Goal: Task Accomplishment & Management: Complete application form

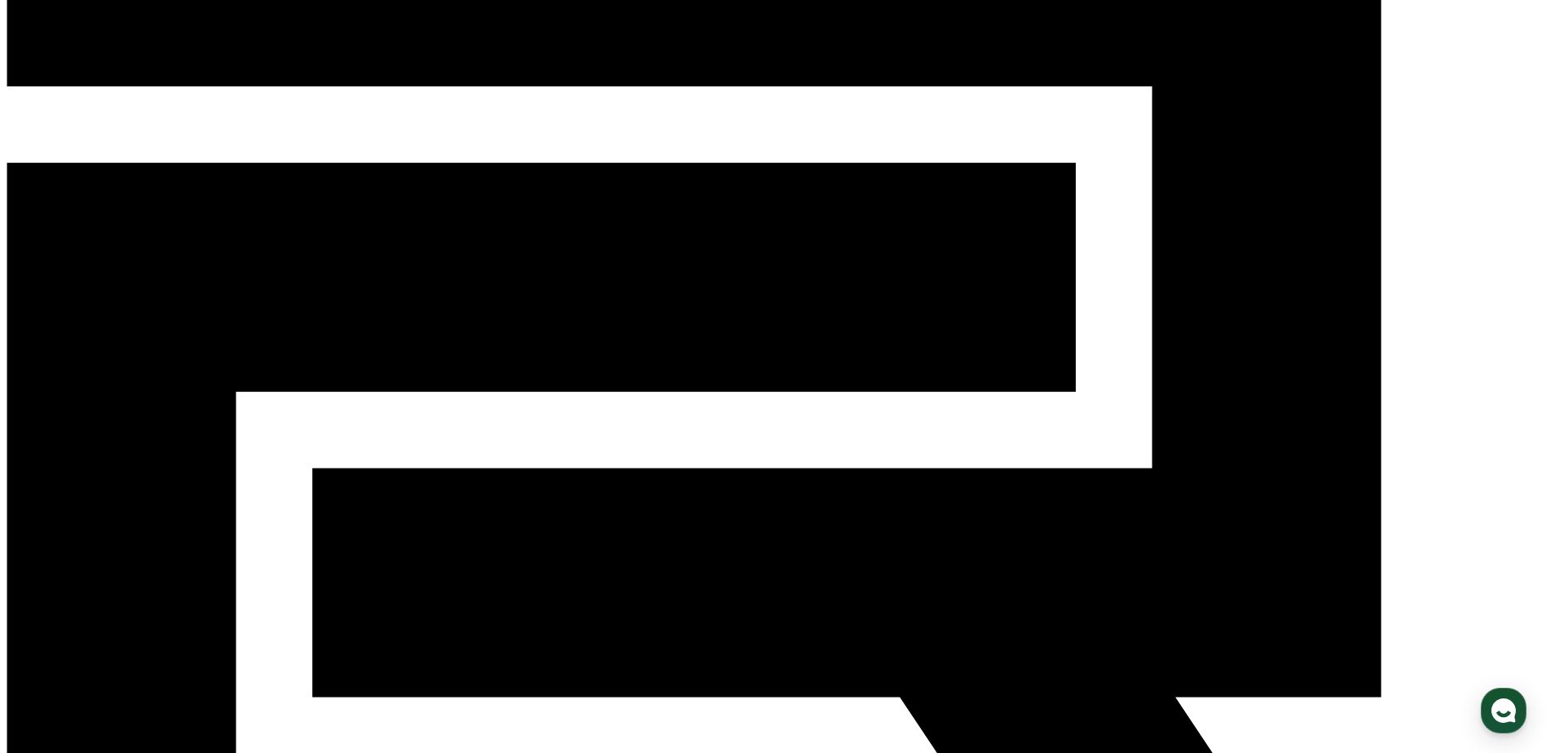
scroll to position [159, 0]
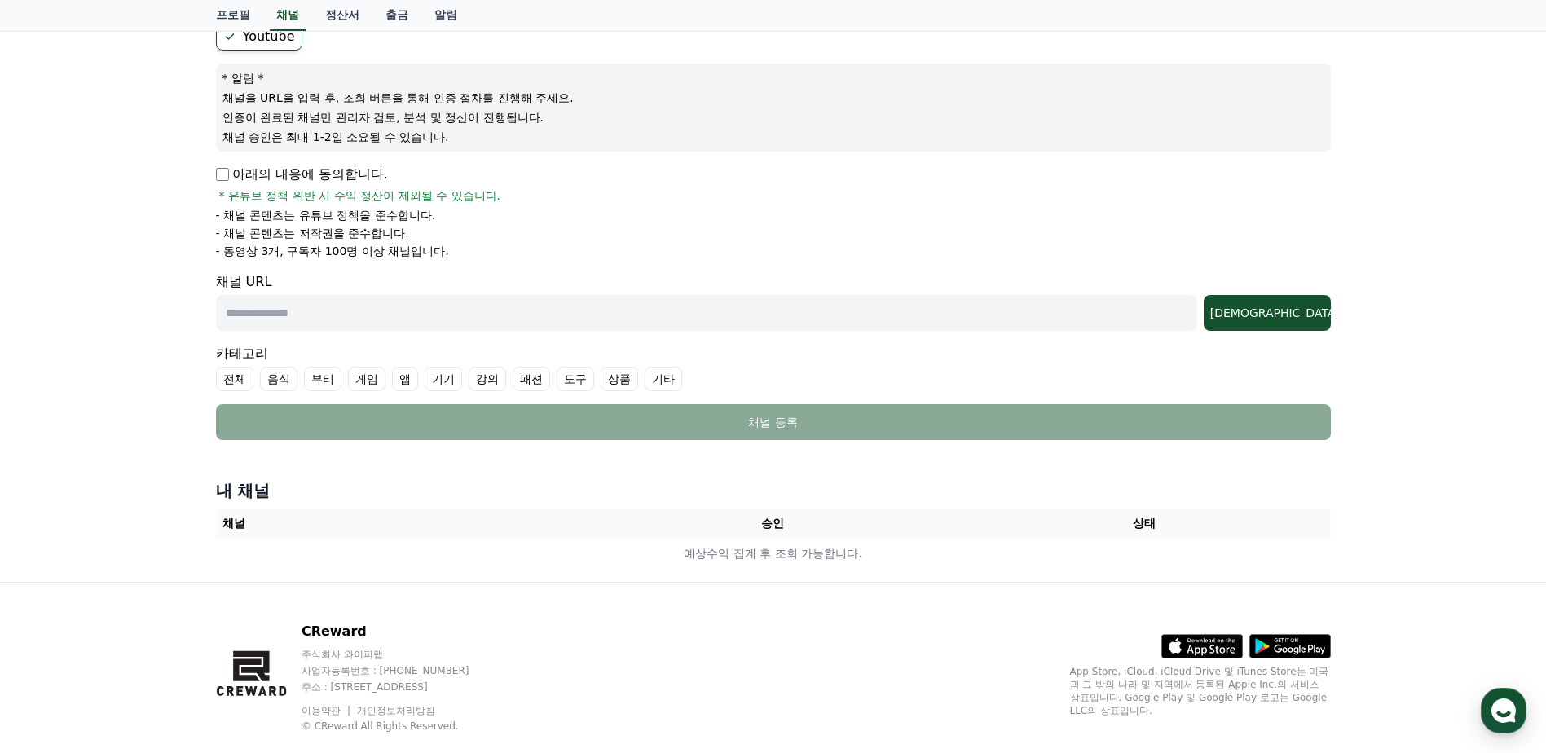
click at [396, 326] on input "text" at bounding box center [706, 313] width 981 height 36
paste input "**********"
type input "**********"
click at [1302, 313] on div "조회" at bounding box center [1267, 313] width 114 height 16
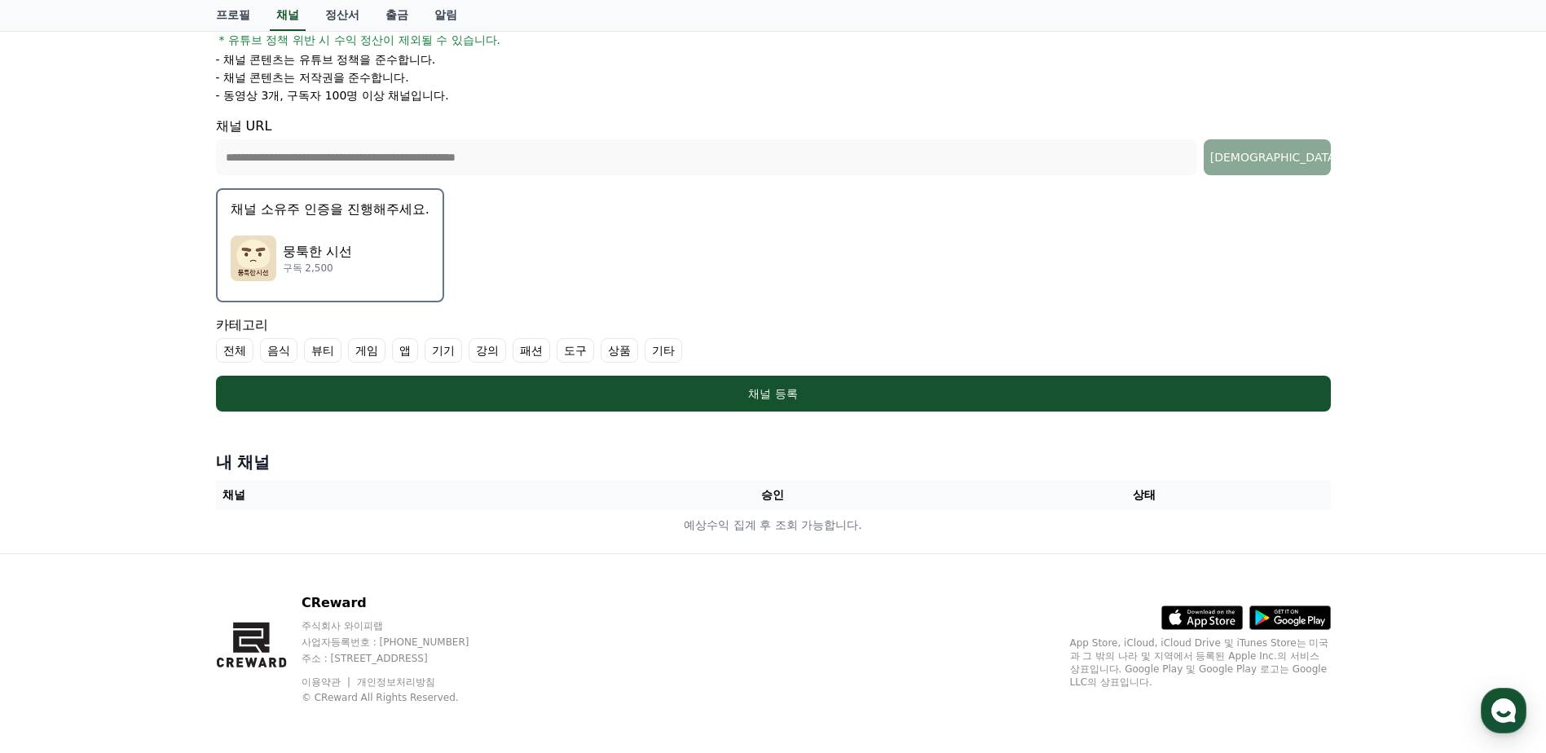
scroll to position [320, 0]
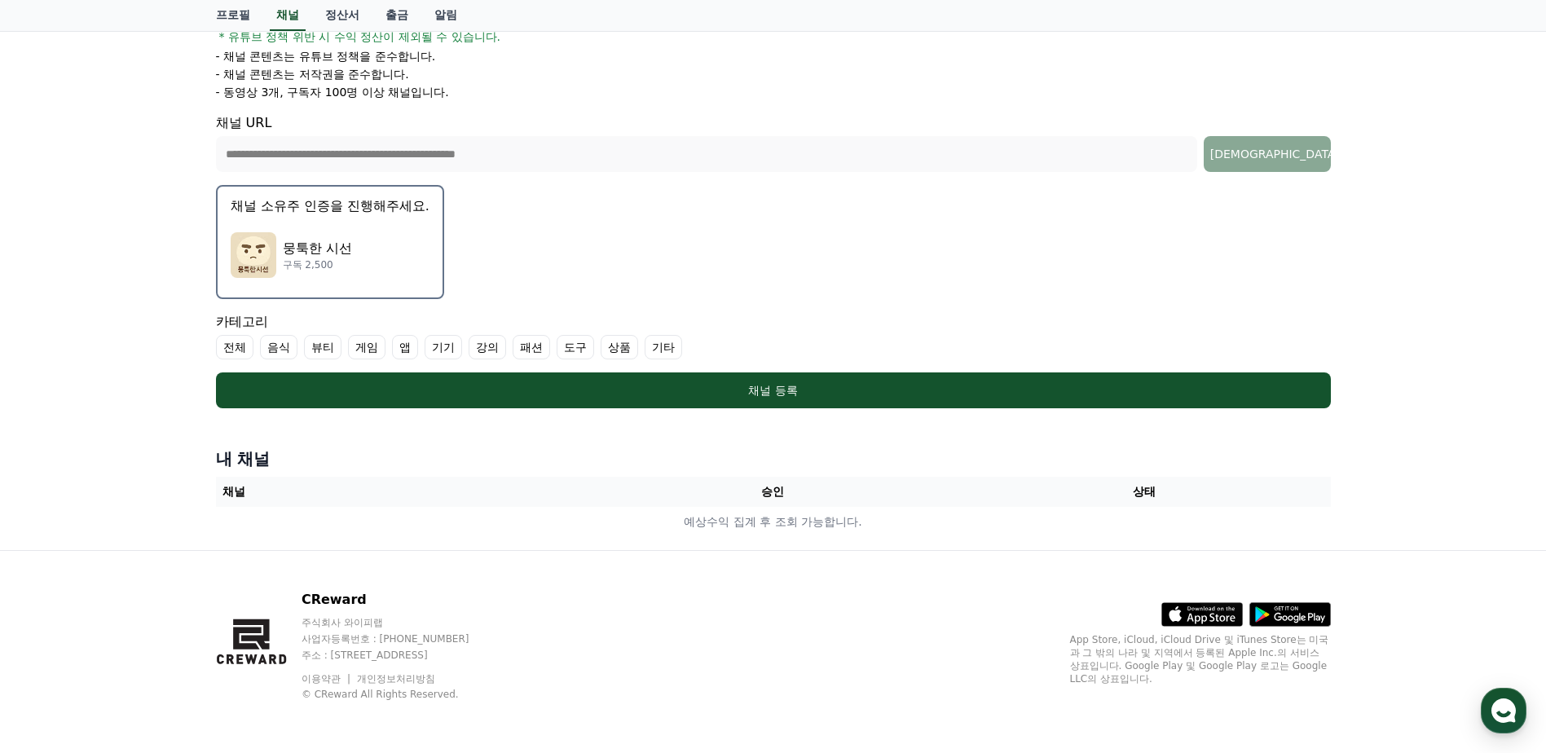
click at [674, 353] on label "기타" at bounding box center [663, 347] width 37 height 24
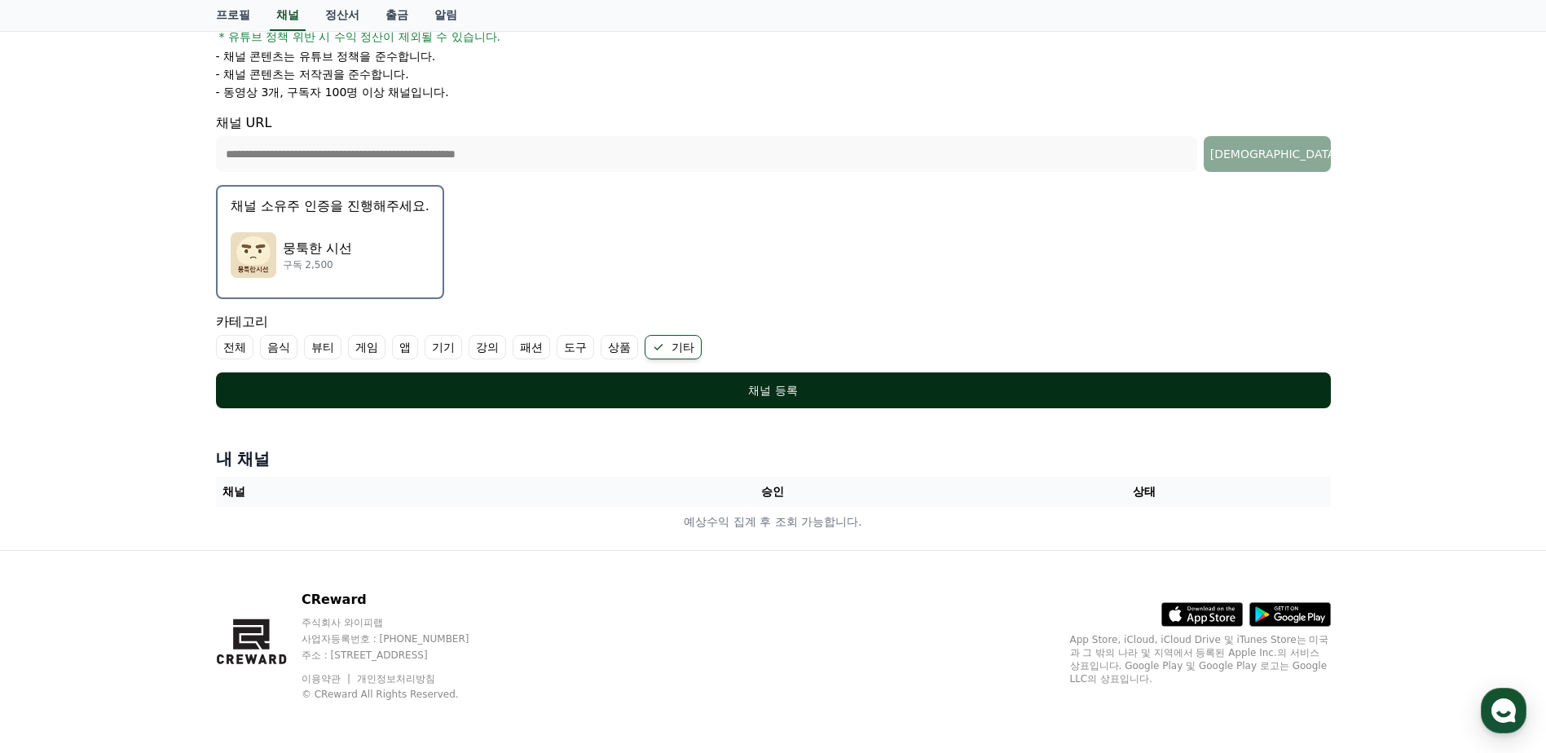
click at [791, 399] on button "채널 등록" at bounding box center [773, 390] width 1115 height 36
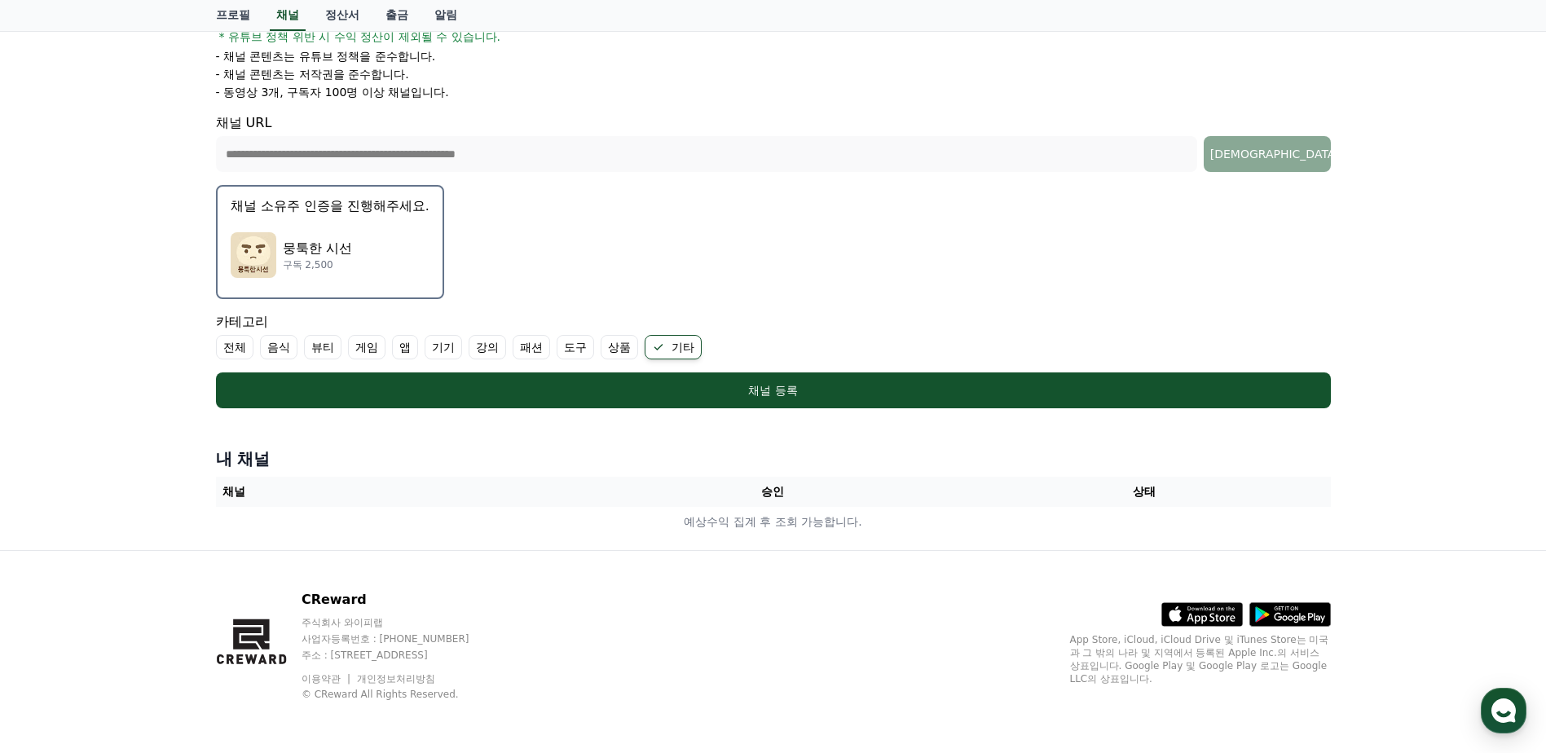
click at [395, 263] on div "뭉툭한 시선 구독 2,500" at bounding box center [330, 254] width 199 height 65
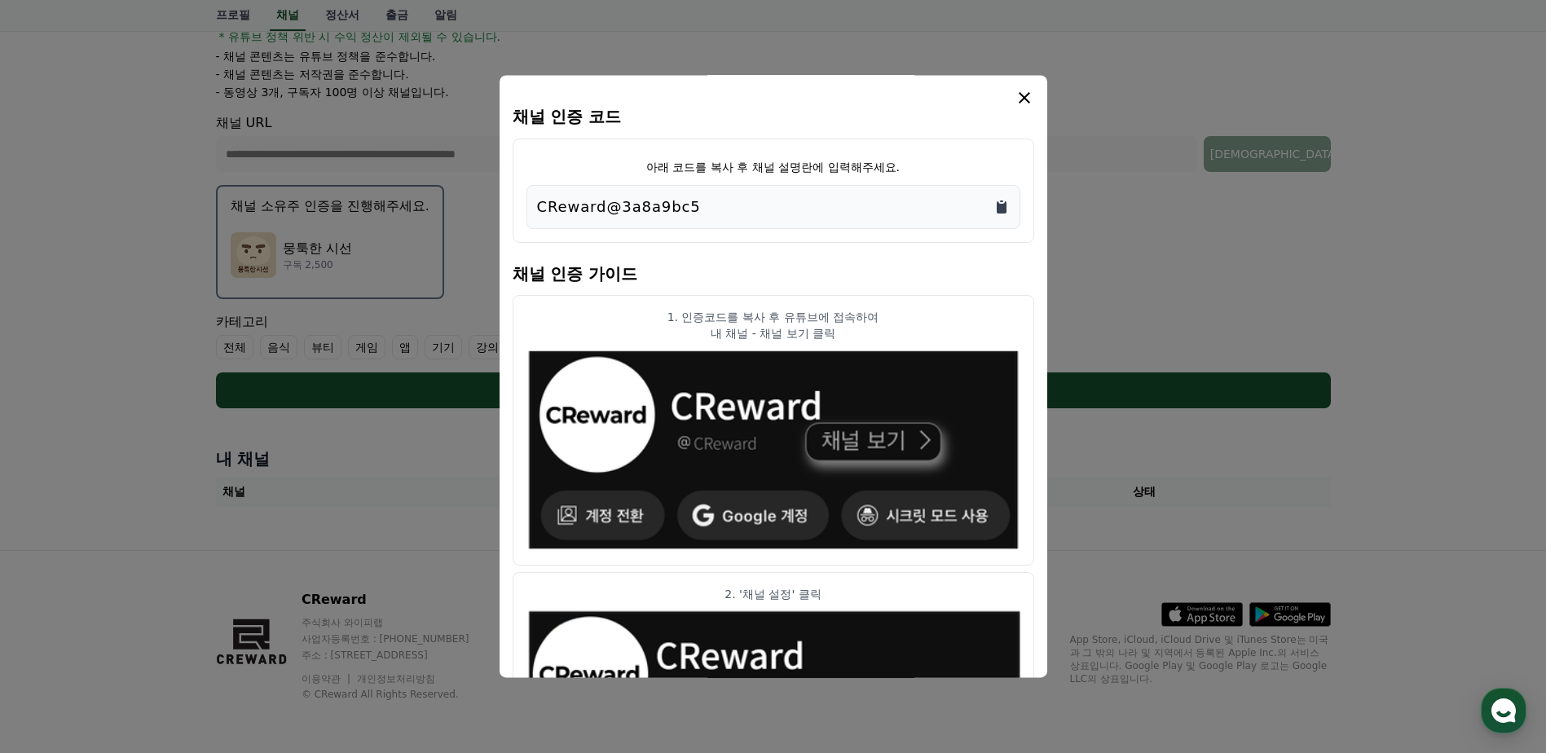
click at [1003, 203] on icon "Copy to clipboard" at bounding box center [1001, 207] width 16 height 16
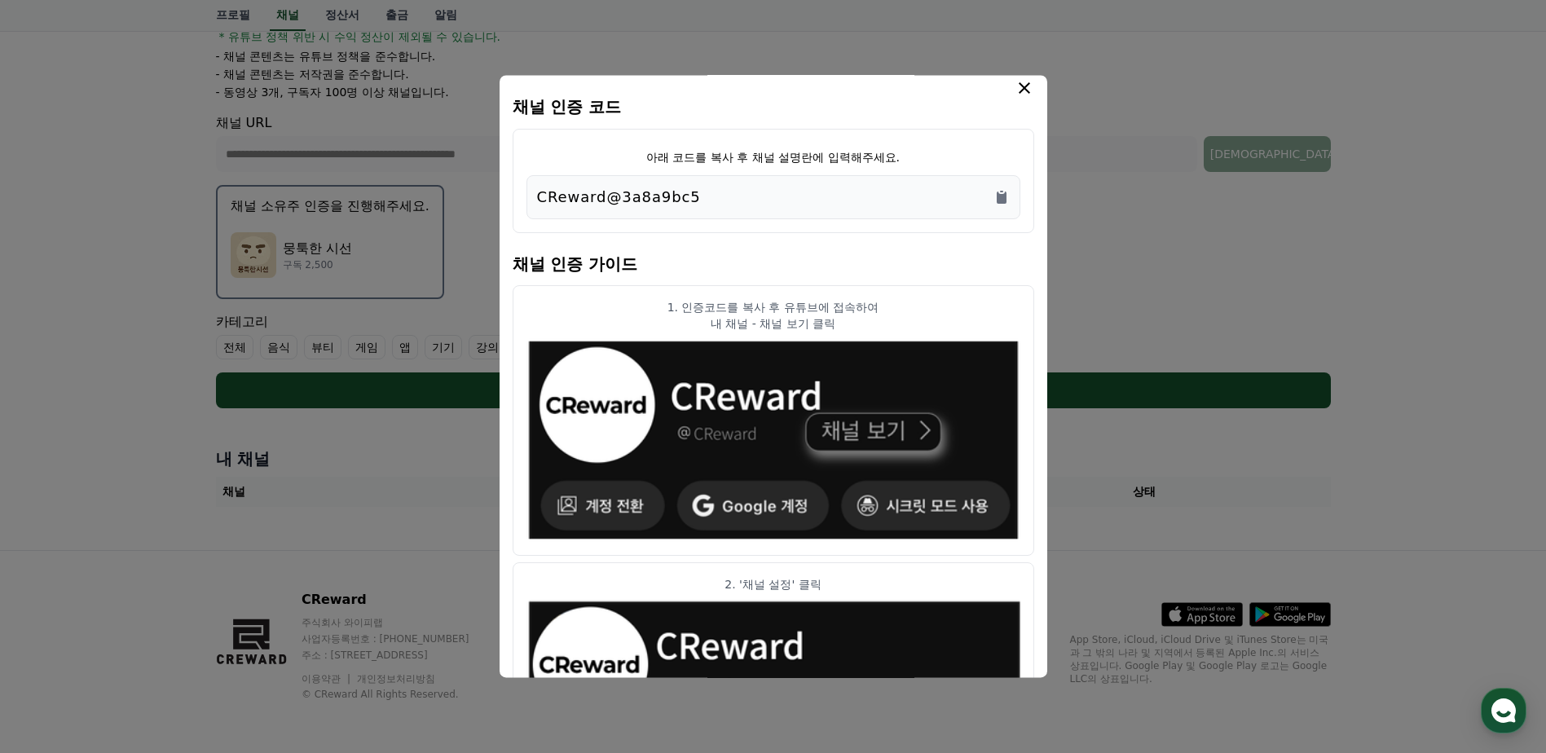
scroll to position [15, 0]
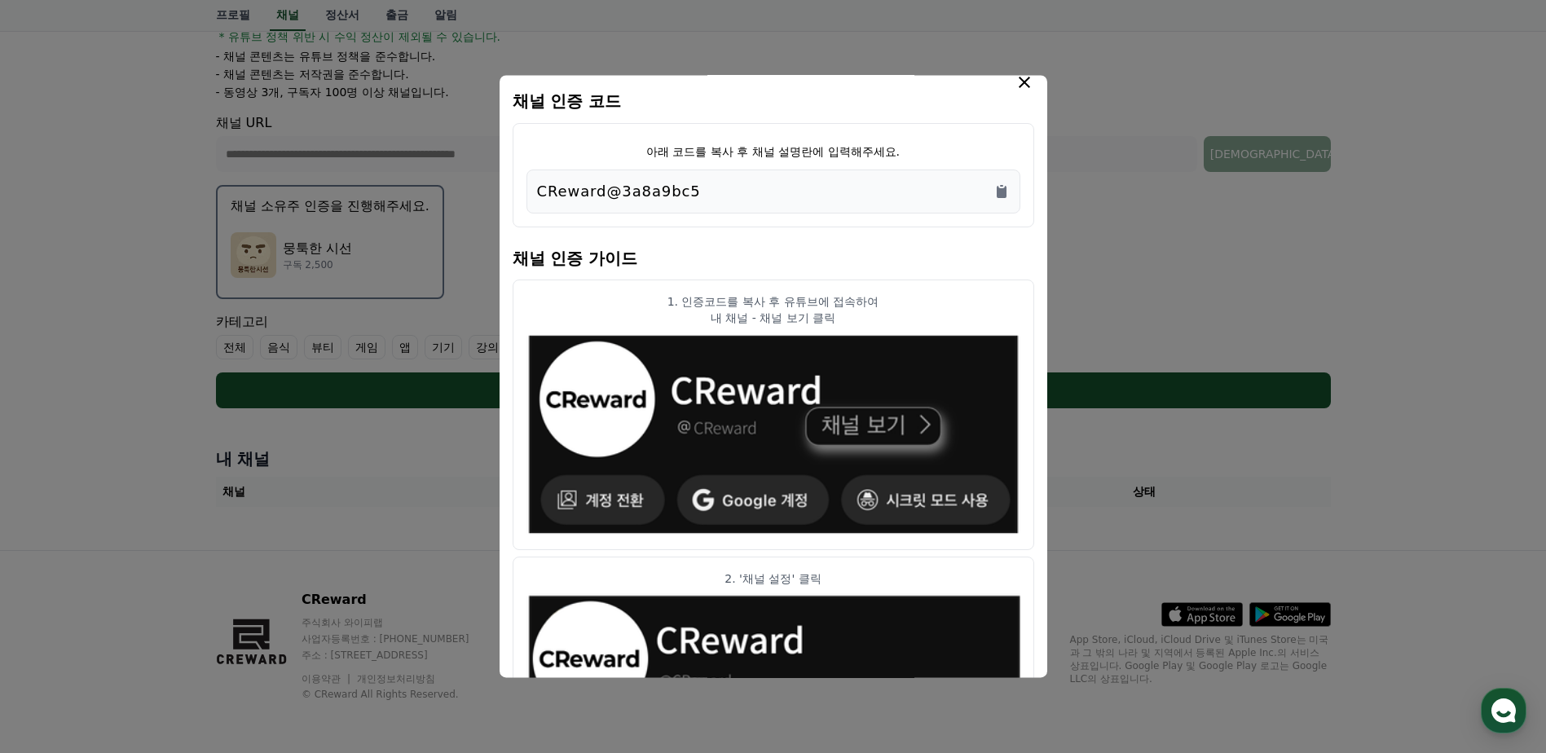
click at [1025, 77] on icon "modal" at bounding box center [1025, 83] width 20 height 20
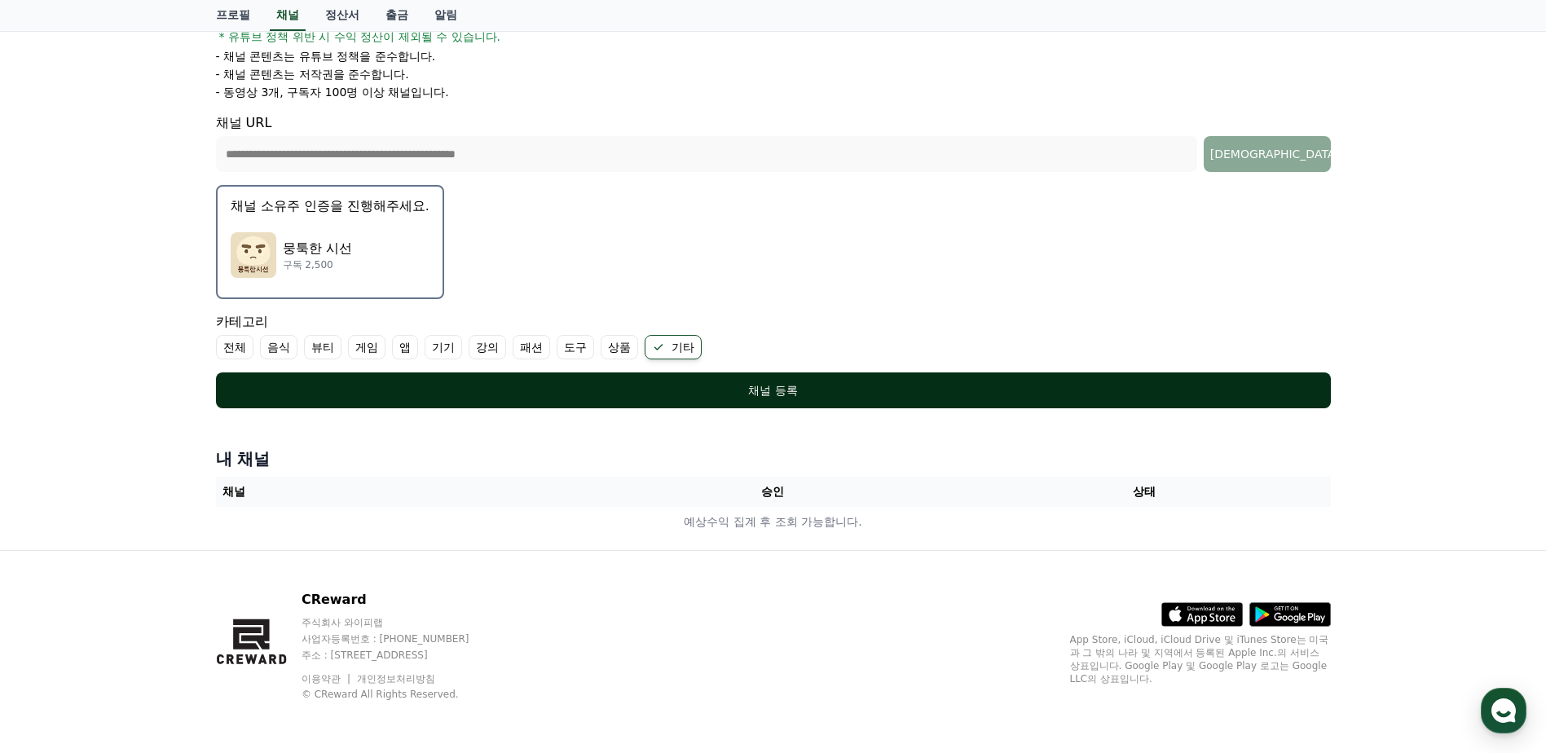
click at [759, 389] on div "채널 등록" at bounding box center [774, 390] width 1050 height 16
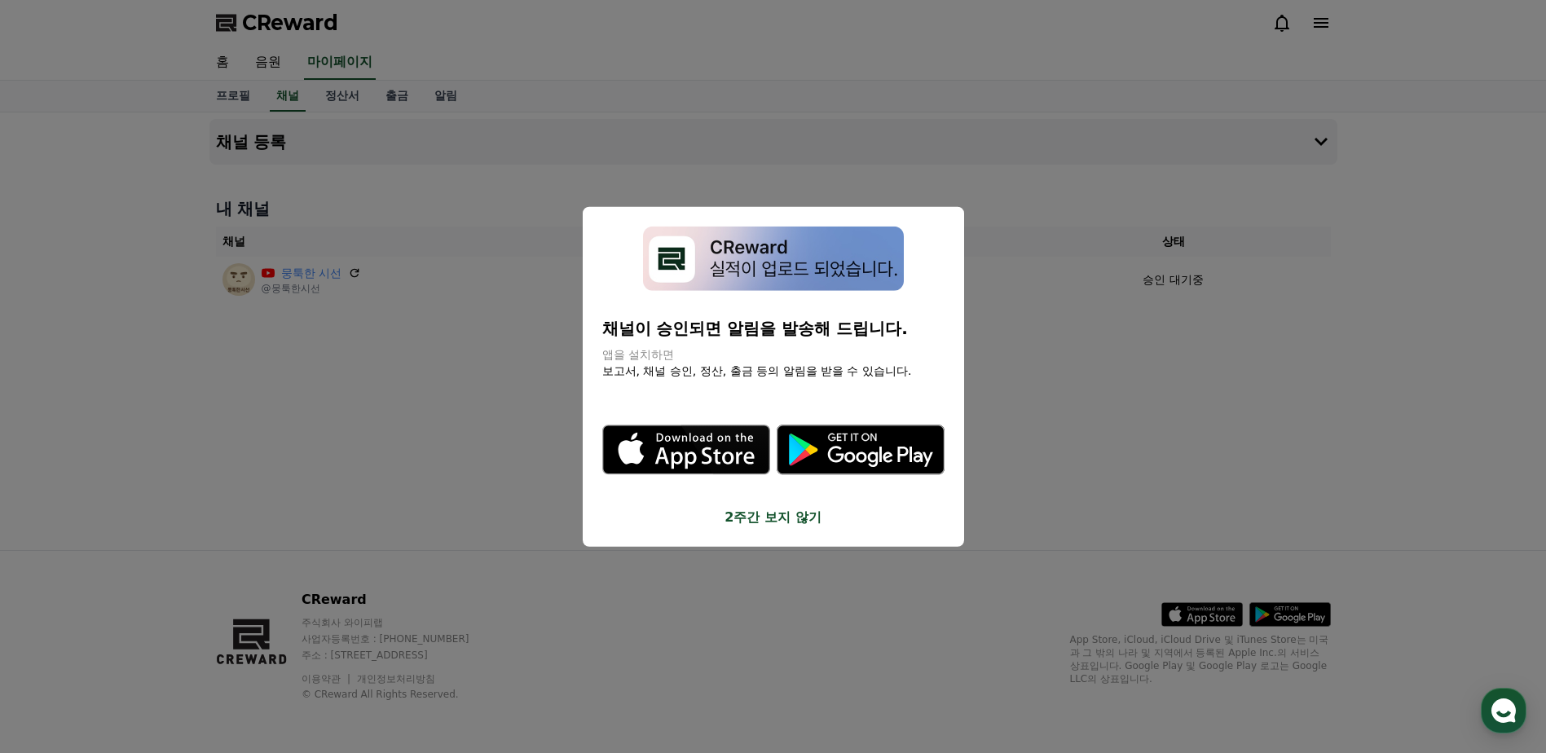
click at [782, 515] on button "2주간 보지 않기" at bounding box center [773, 517] width 342 height 20
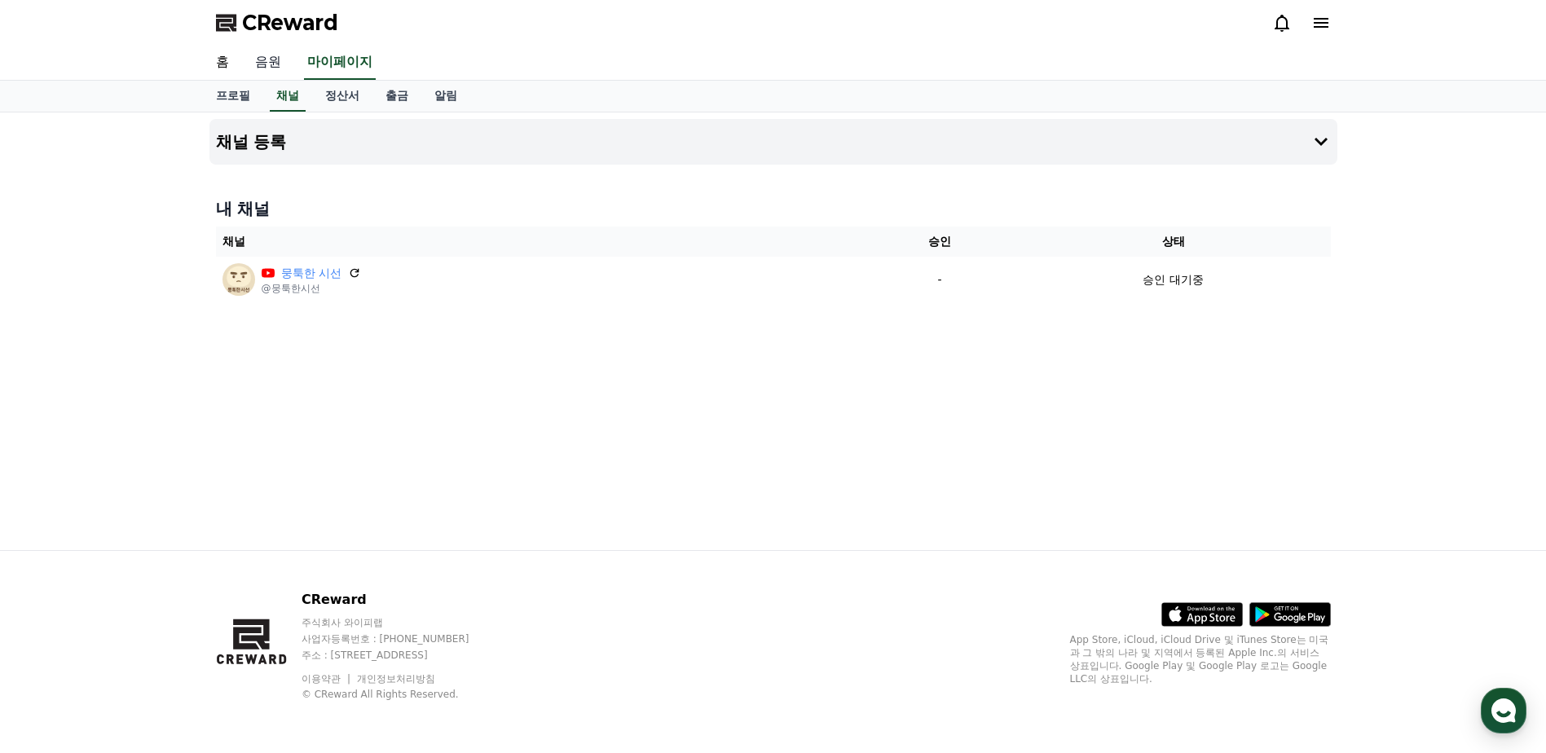
click at [262, 50] on link "음원" at bounding box center [268, 63] width 52 height 34
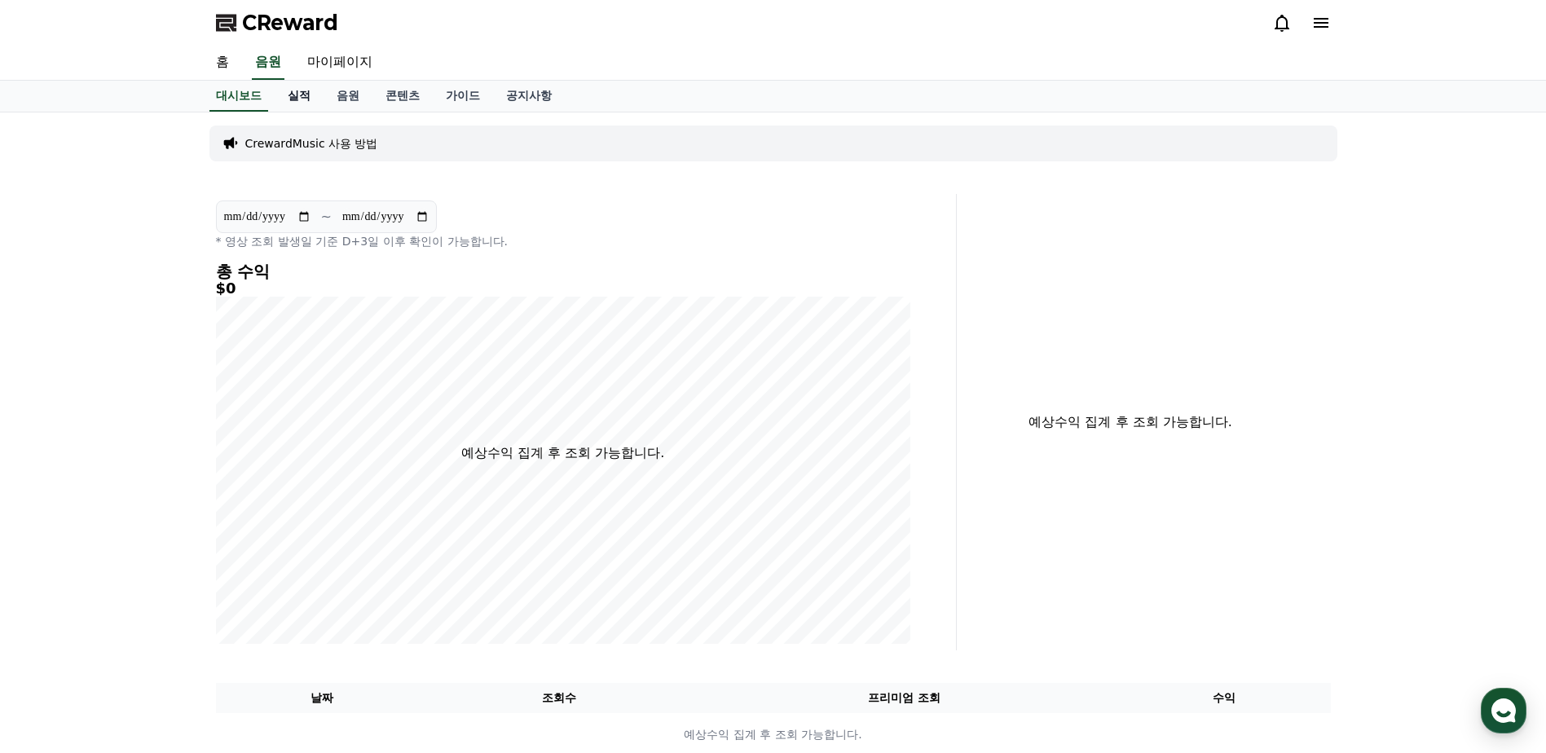
click at [306, 98] on link "실적" at bounding box center [299, 96] width 49 height 31
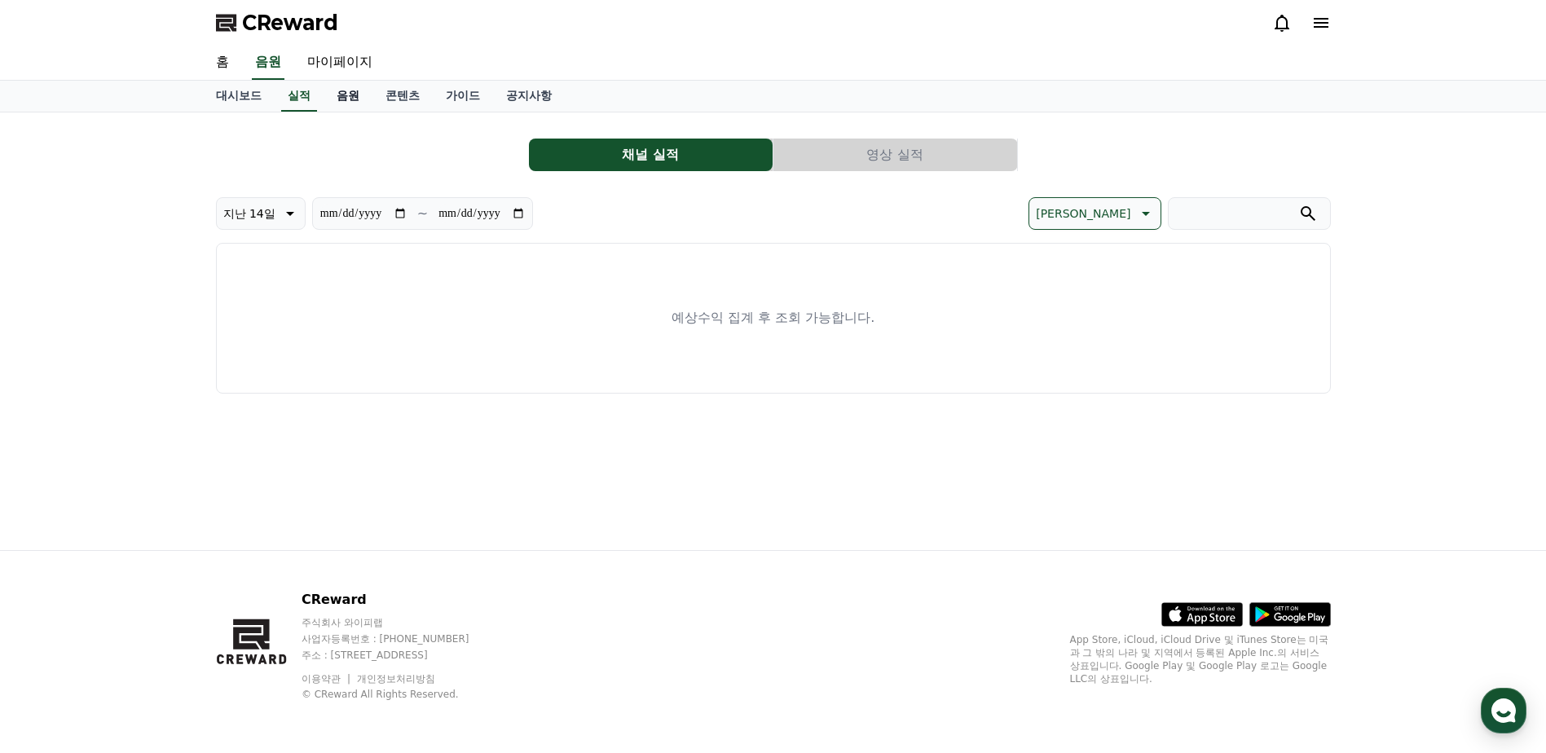
click at [348, 98] on link "음원" at bounding box center [348, 96] width 49 height 31
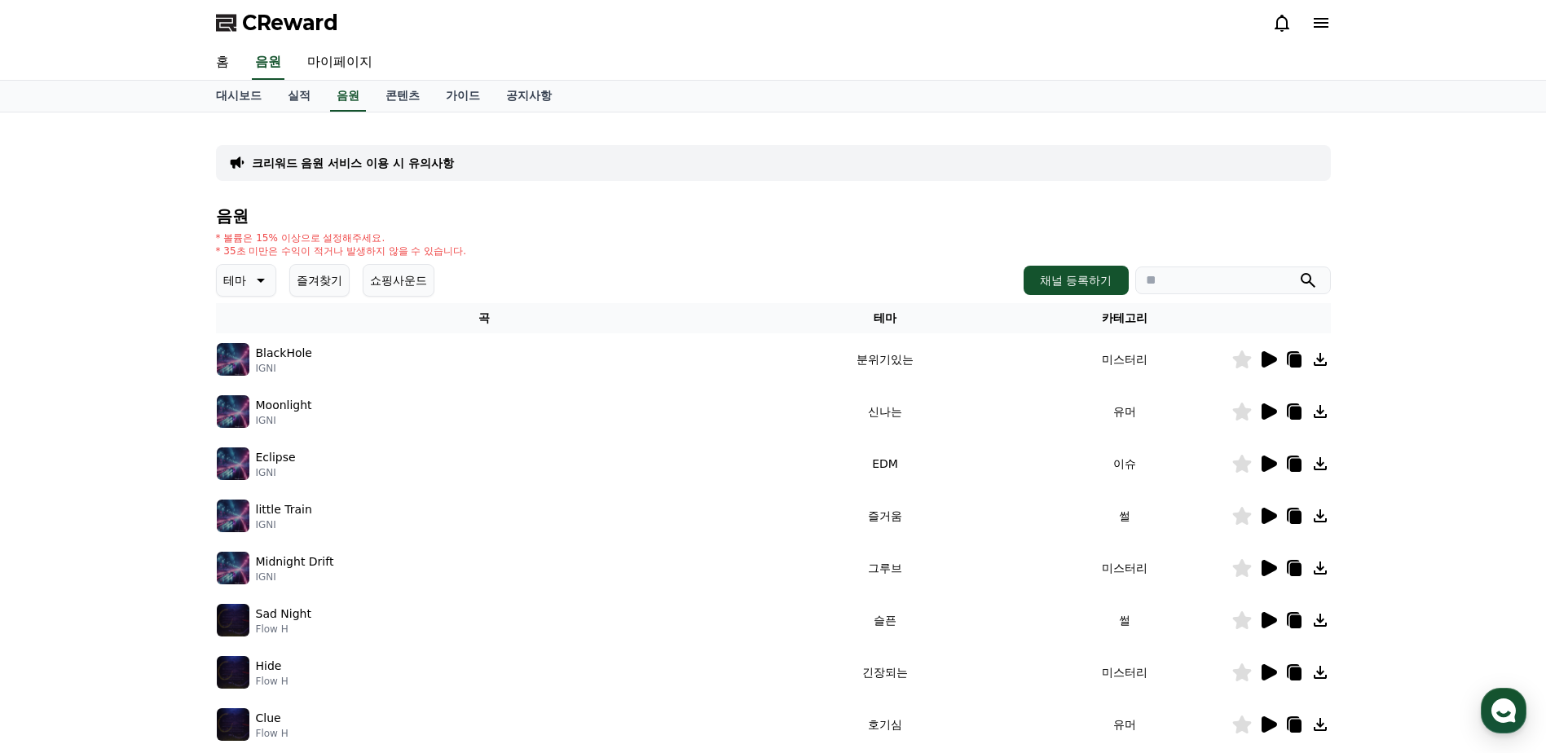
click at [1295, 359] on icon at bounding box center [1294, 361] width 11 height 13
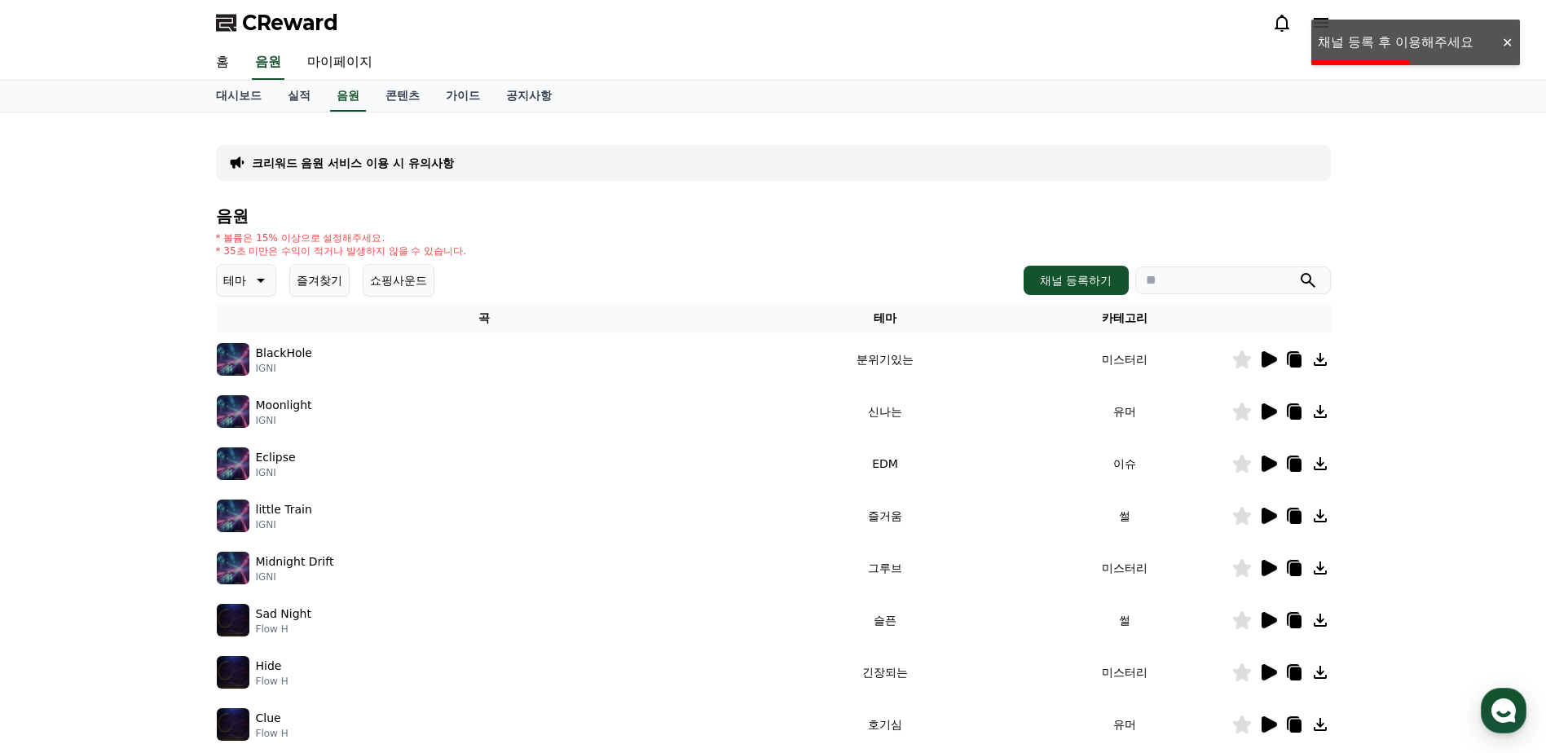
click at [356, 371] on div "BlackHole IGNI" at bounding box center [484, 359] width 535 height 33
click at [1275, 357] on icon at bounding box center [1268, 360] width 20 height 20
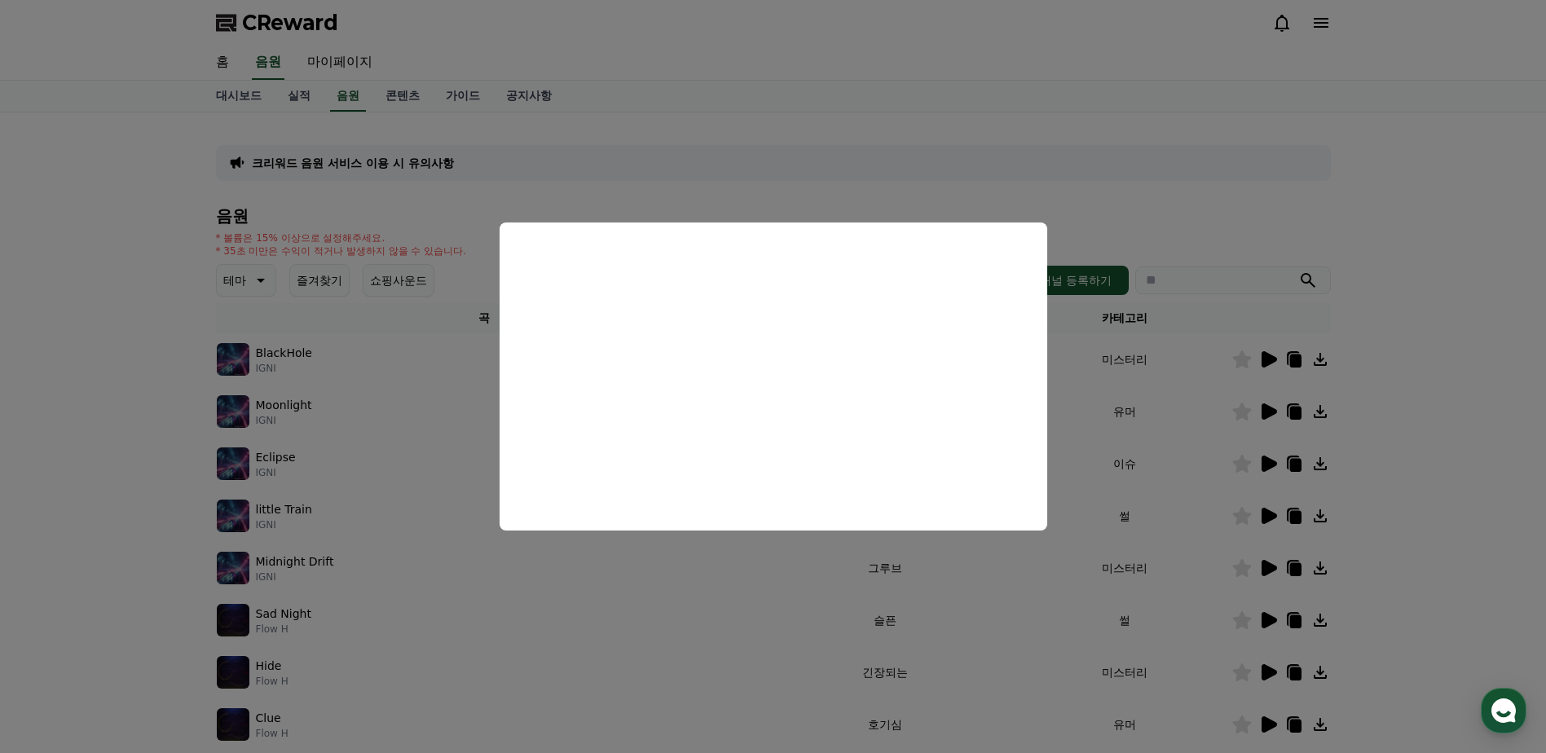
click at [1188, 209] on button "close modal" at bounding box center [773, 376] width 1546 height 753
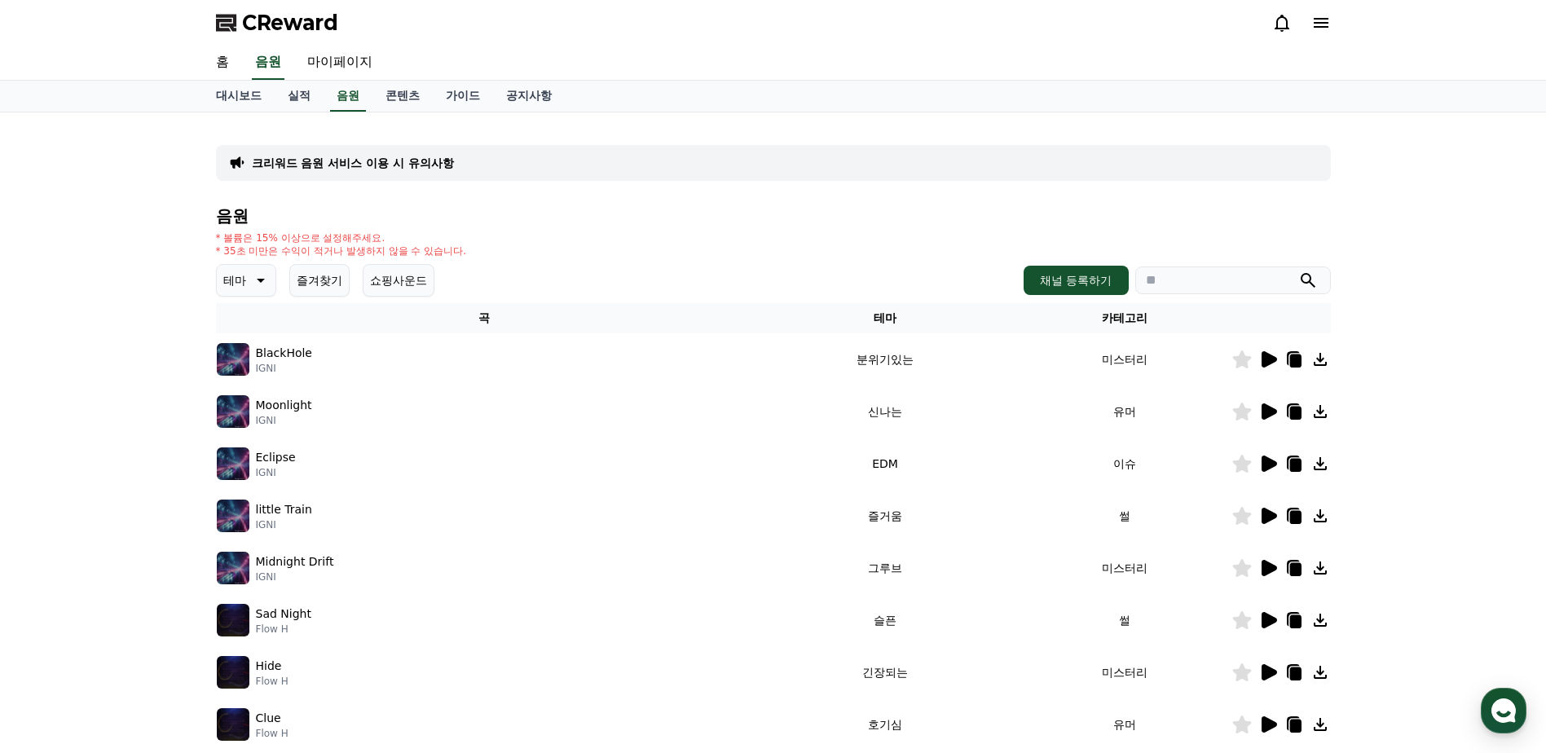
click at [661, 244] on div "* 볼륨은 15% 이상으로 설정해주세요. * 35초 미만은 수익이 적거나 발생하지 않을 수 있습니다." at bounding box center [773, 244] width 1115 height 26
click at [302, 95] on link "실적" at bounding box center [299, 96] width 49 height 31
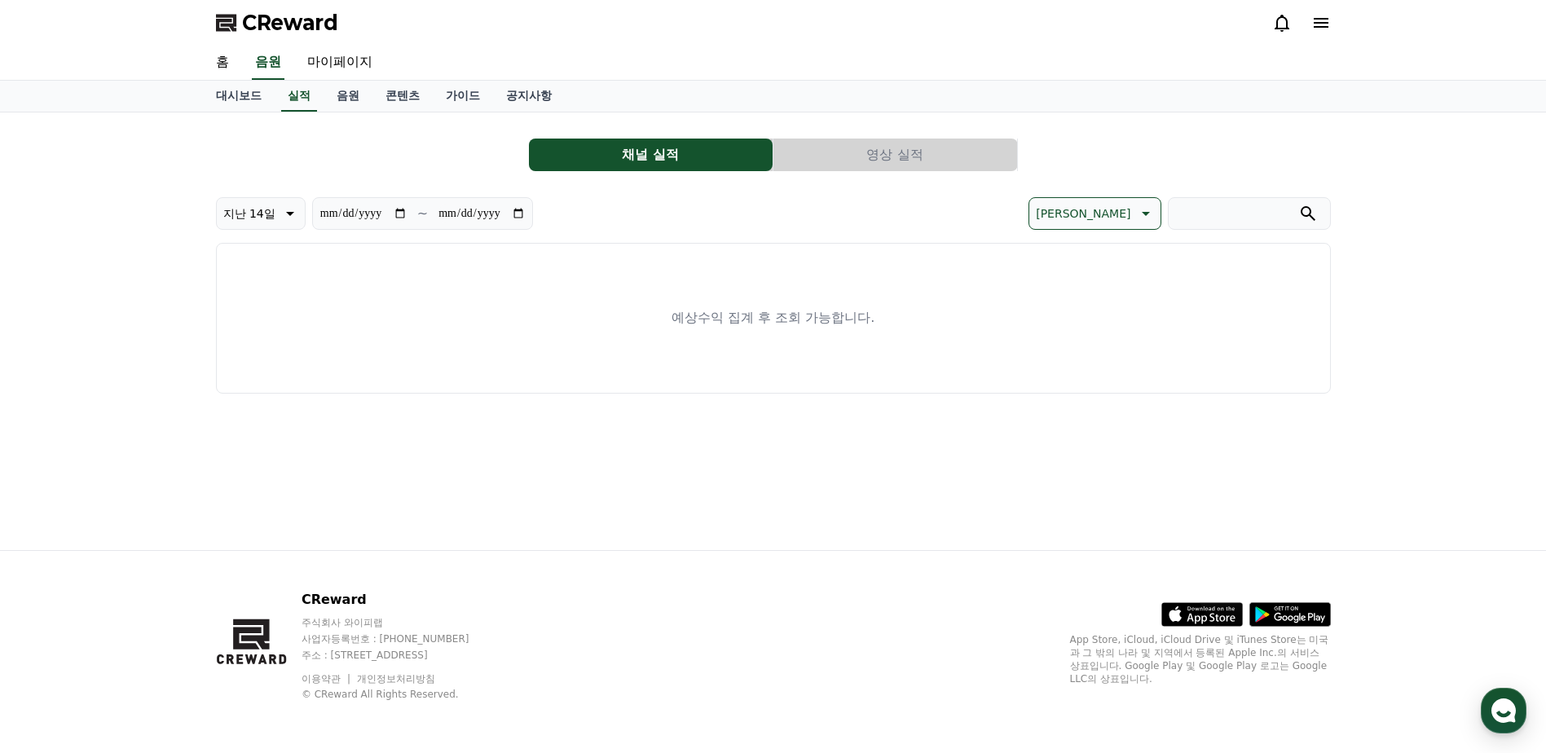
click at [889, 156] on button "영상 실적" at bounding box center [895, 155] width 244 height 33
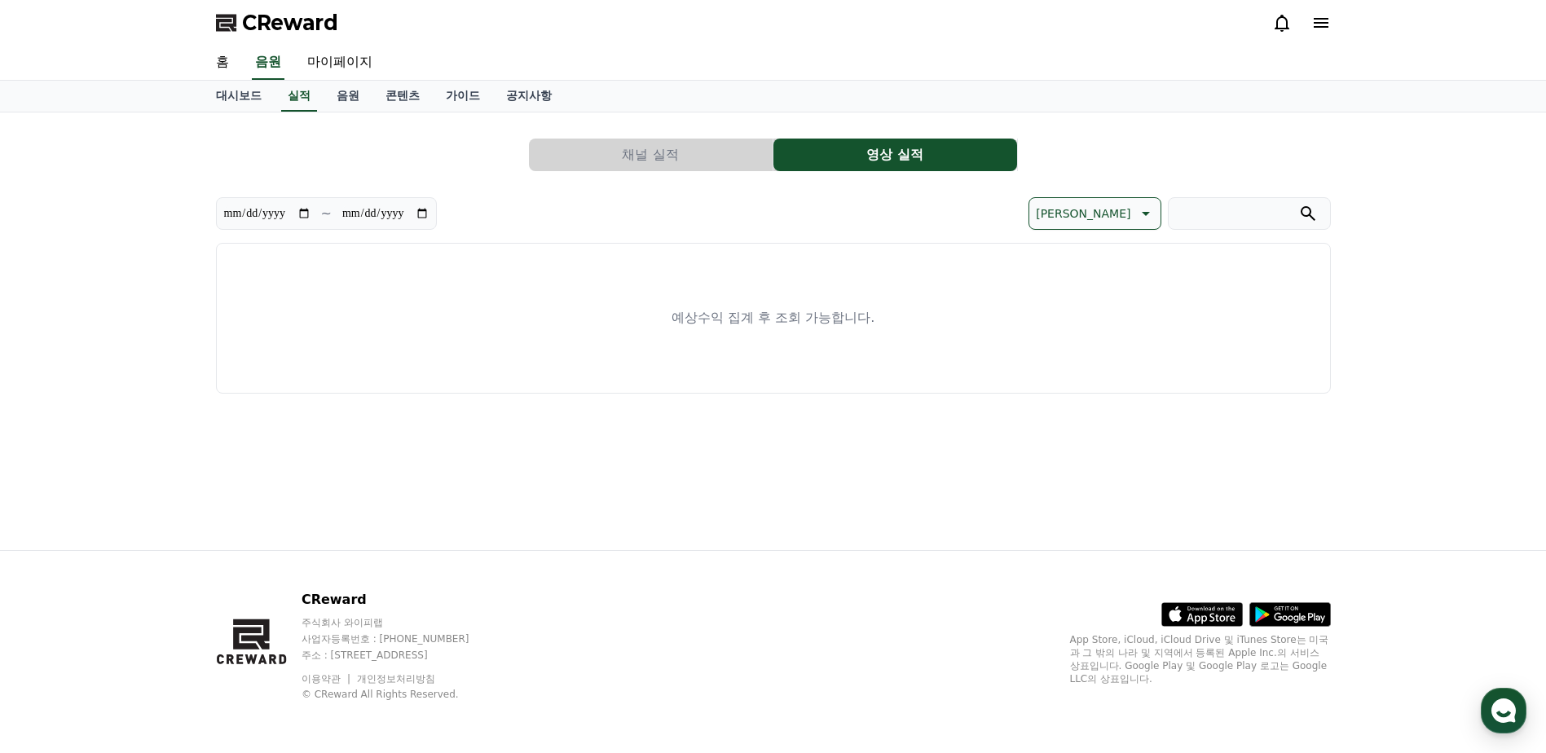
click at [768, 156] on button "채널 실적" at bounding box center [651, 155] width 244 height 33
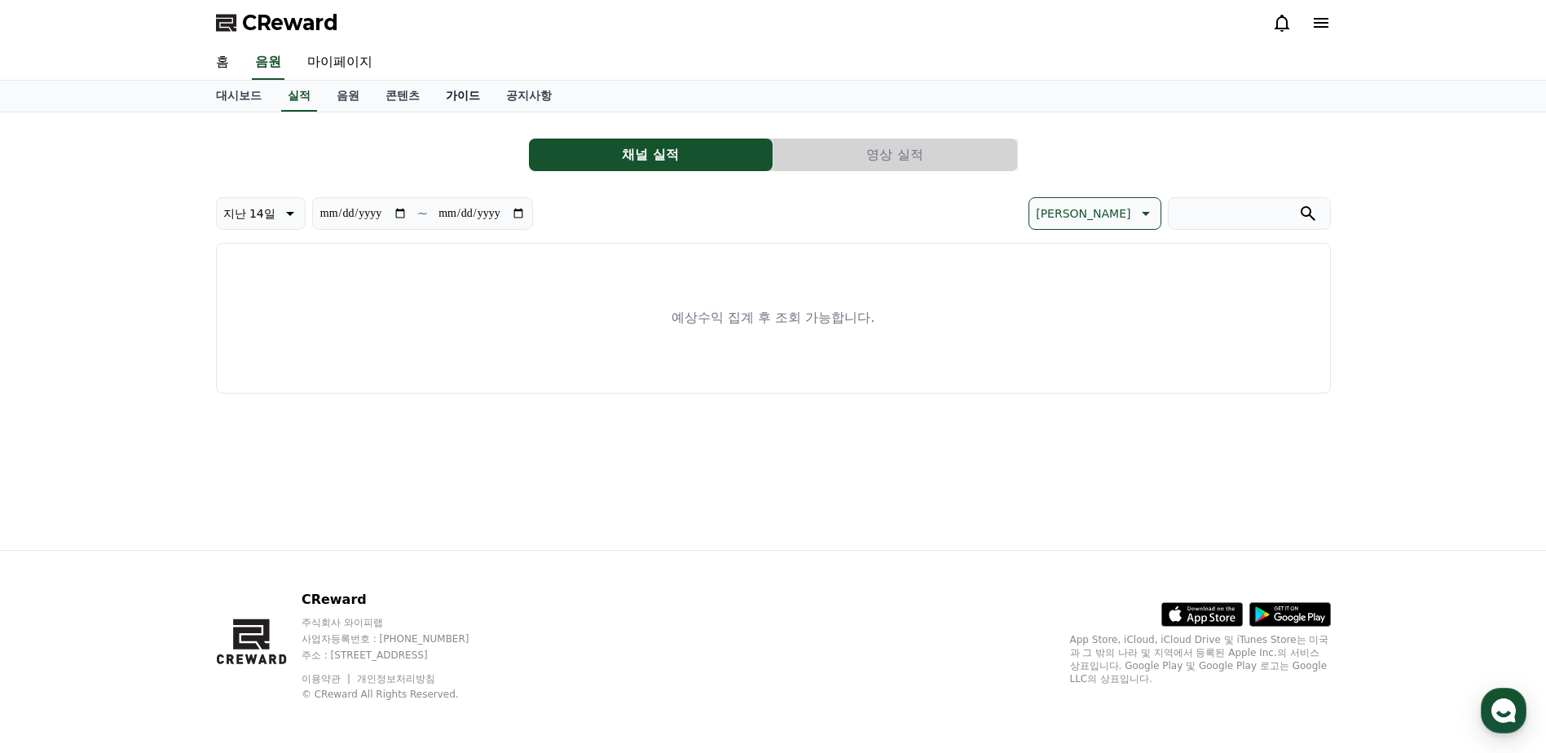
click at [447, 95] on link "가이드" at bounding box center [463, 96] width 60 height 31
